Goal: Task Accomplishment & Management: Manage account settings

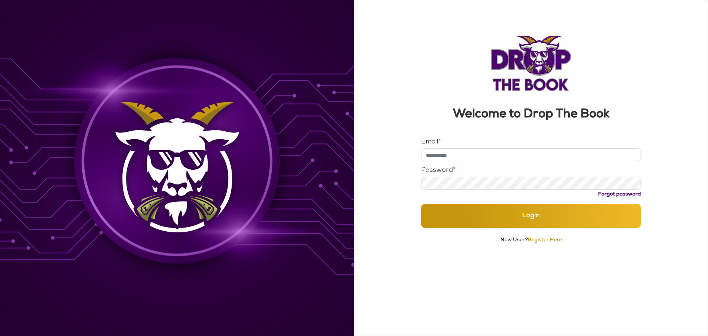
click at [474, 160] on input "Email *" at bounding box center [531, 154] width 220 height 13
type input "**********"
click at [477, 231] on form "**********" at bounding box center [531, 188] width 220 height 98
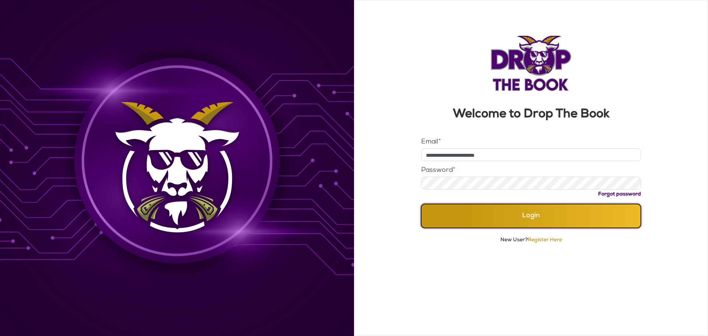
click at [474, 224] on button "Login" at bounding box center [531, 216] width 220 height 24
click at [508, 219] on button "Login" at bounding box center [531, 216] width 220 height 24
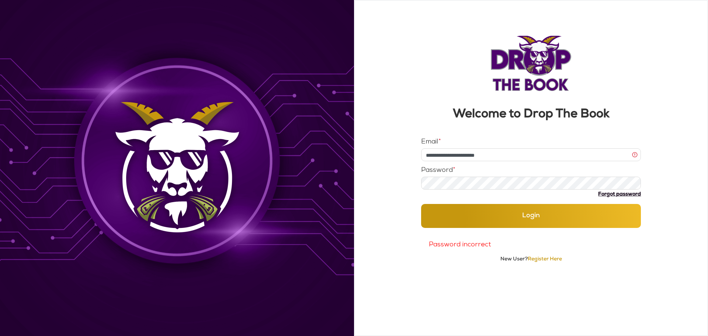
click at [638, 193] on link "Forgot password" at bounding box center [619, 194] width 43 height 5
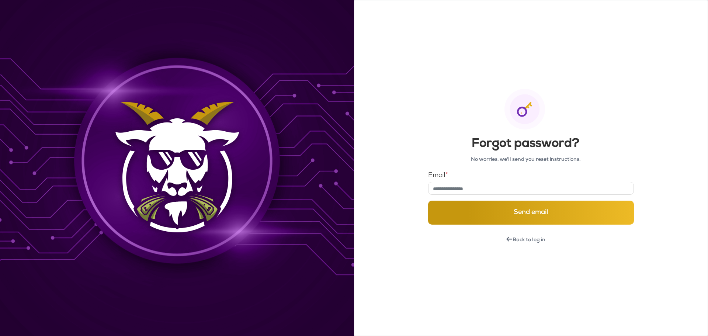
click at [473, 189] on input "email" at bounding box center [531, 188] width 206 height 13
type input "**********"
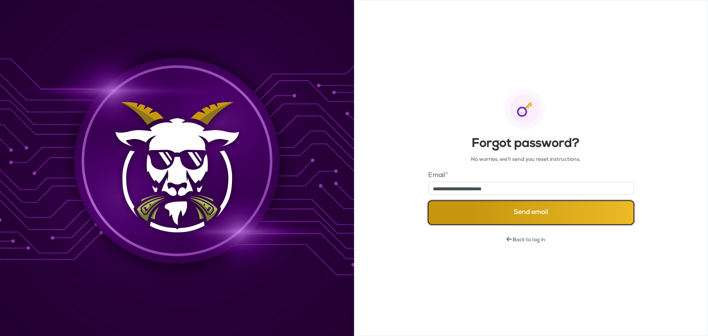
click at [520, 211] on button "Send email" at bounding box center [531, 213] width 206 height 24
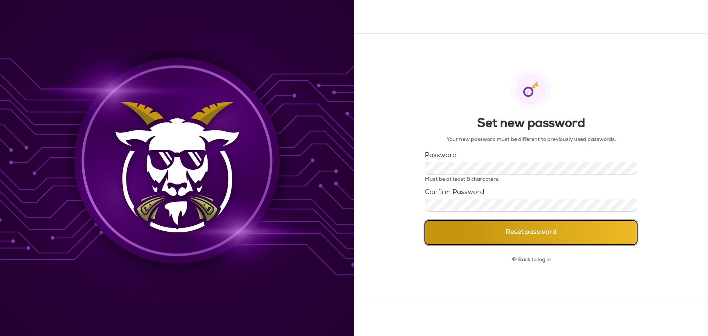
click at [487, 224] on button "Reset password" at bounding box center [531, 232] width 213 height 24
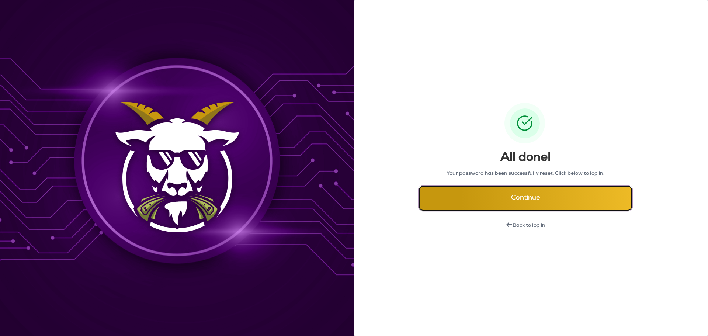
click at [532, 196] on button "Continue" at bounding box center [525, 198] width 213 height 24
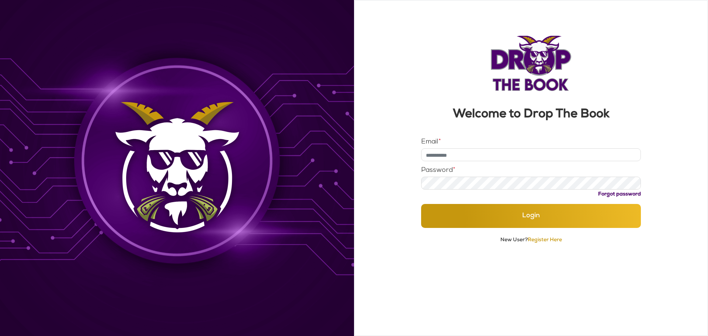
type input "**********"
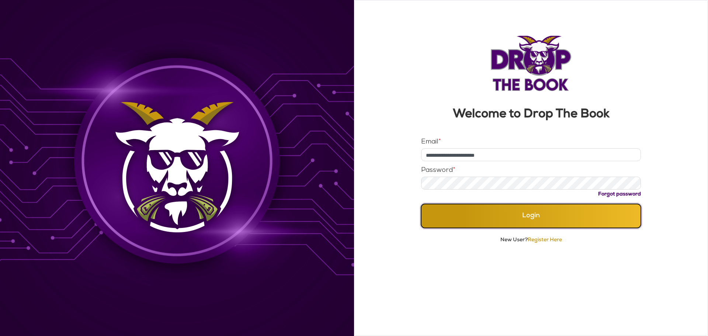
click at [538, 227] on button "Login" at bounding box center [531, 216] width 220 height 24
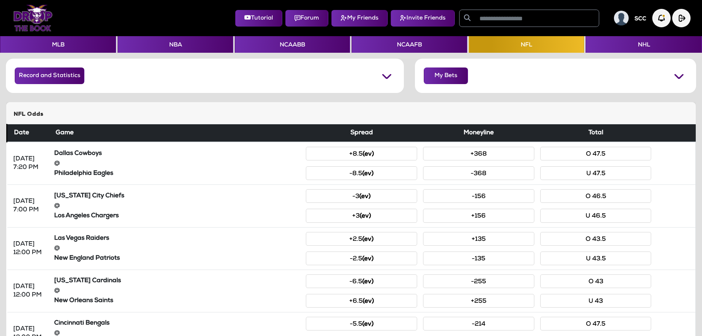
click at [628, 20] on img at bounding box center [621, 18] width 15 height 15
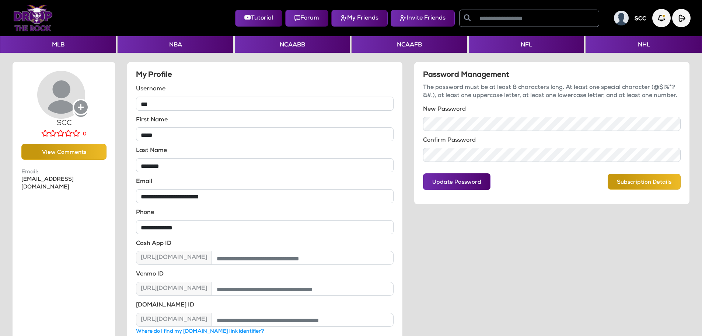
click at [639, 18] on h5 "SCC" at bounding box center [641, 19] width 12 height 7
click at [620, 20] on img at bounding box center [621, 18] width 15 height 15
click at [656, 19] on img "button" at bounding box center [662, 18] width 20 height 20
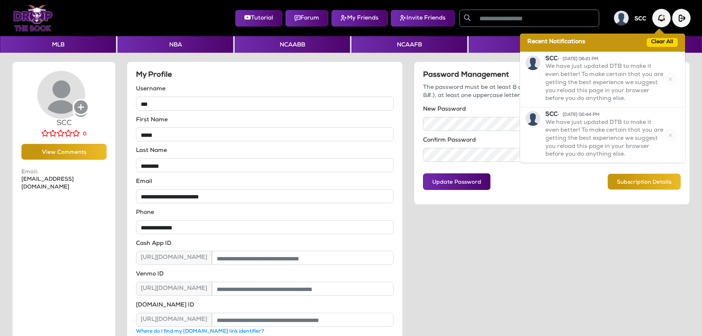
click at [568, 187] on div "Update Password Subscription Details" at bounding box center [552, 182] width 258 height 28
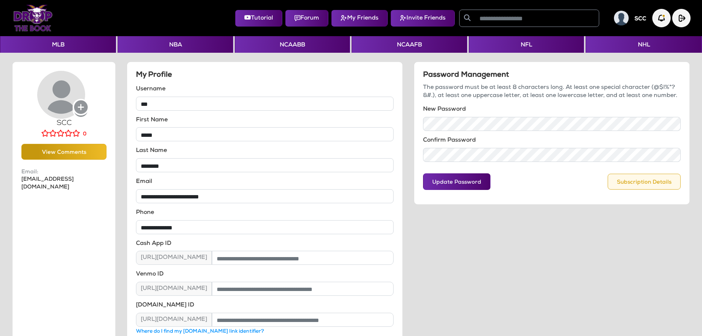
click at [633, 182] on button "Subscription Details" at bounding box center [644, 182] width 73 height 16
click at [661, 16] on img "button" at bounding box center [662, 18] width 20 height 20
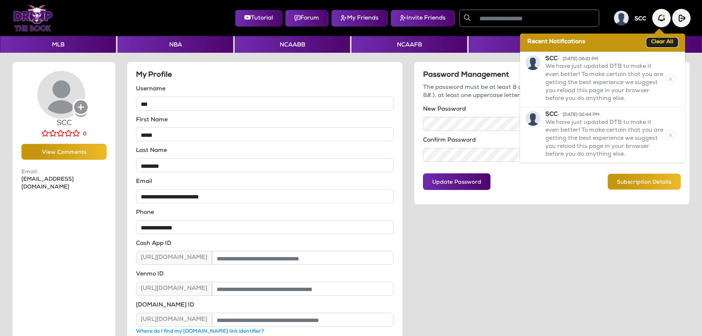
click at [658, 42] on button "Clear All" at bounding box center [662, 42] width 31 height 9
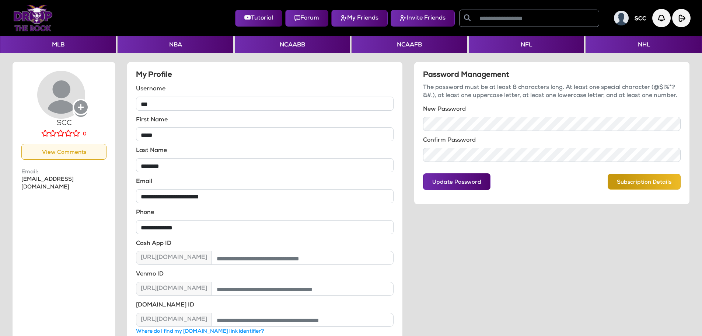
click at [74, 158] on button "View Comments" at bounding box center [63, 152] width 85 height 16
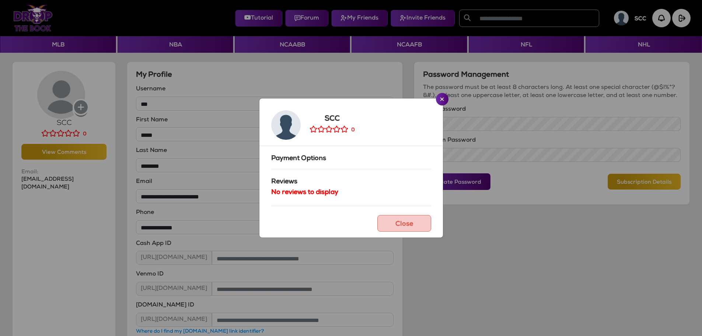
click at [315, 156] on h6 "Payment Options" at bounding box center [351, 159] width 160 height 8
click at [438, 101] on button "Close" at bounding box center [442, 99] width 13 height 13
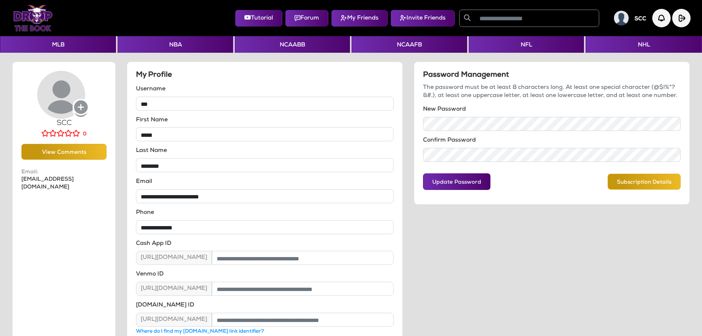
click at [631, 20] on div "SCC" at bounding box center [627, 18] width 38 height 15
click at [613, 22] on div "SCC" at bounding box center [627, 18] width 38 height 15
click at [617, 18] on img at bounding box center [621, 18] width 15 height 15
click at [632, 18] on div "SCC" at bounding box center [627, 18] width 38 height 15
click at [635, 19] on div "SCC" at bounding box center [627, 18] width 38 height 15
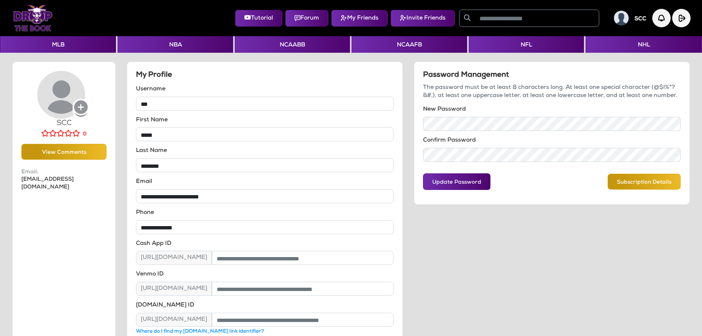
click at [635, 19] on h5 "SCC" at bounding box center [641, 19] width 12 height 7
click at [687, 19] on img "button" at bounding box center [681, 18] width 18 height 18
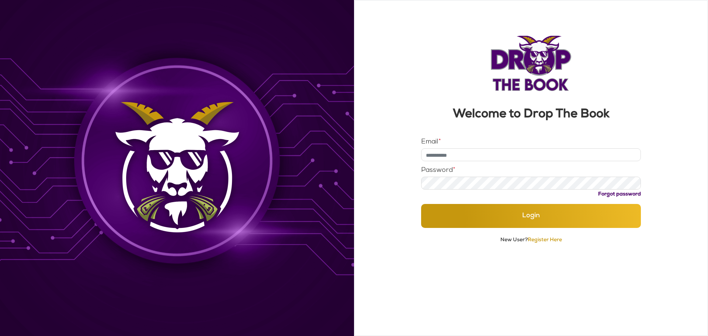
type input "**********"
